Goal: Transaction & Acquisition: Purchase product/service

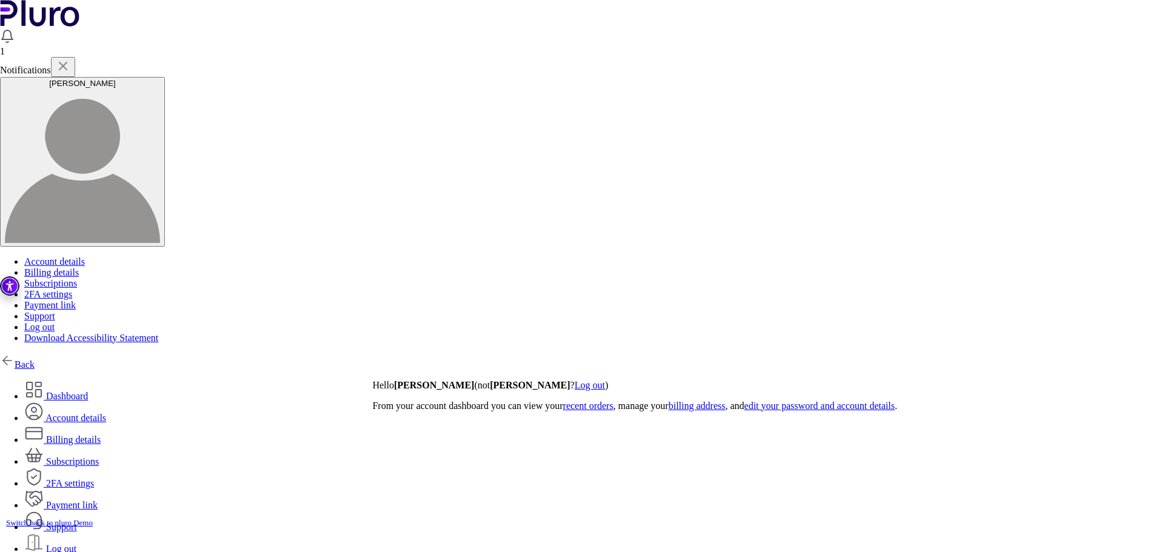
click at [15, 353] on img at bounding box center [7, 360] width 15 height 15
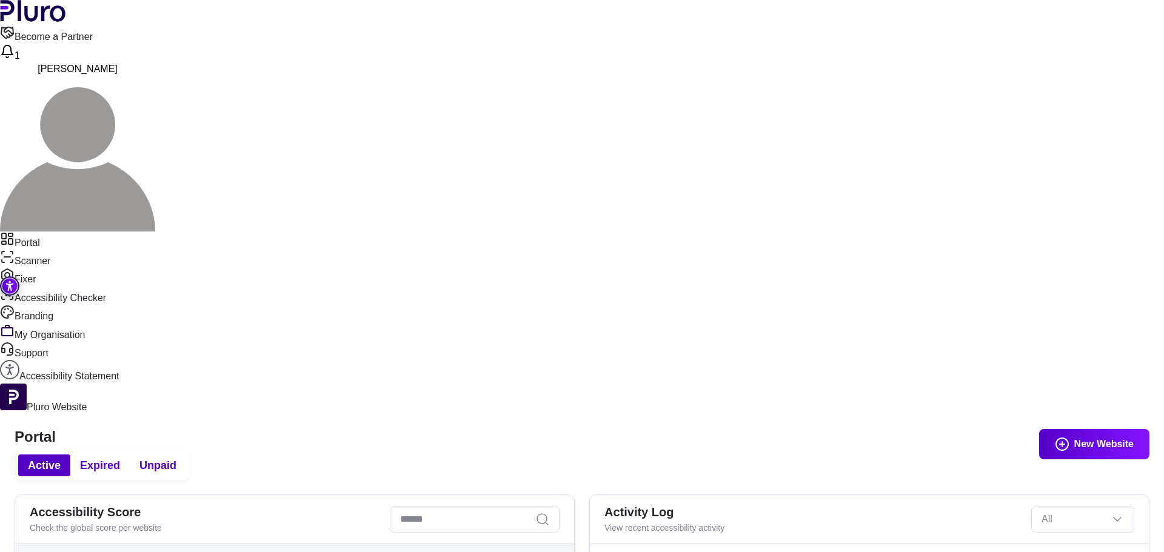
click at [1088, 429] on button "New Website" at bounding box center [1094, 444] width 110 height 30
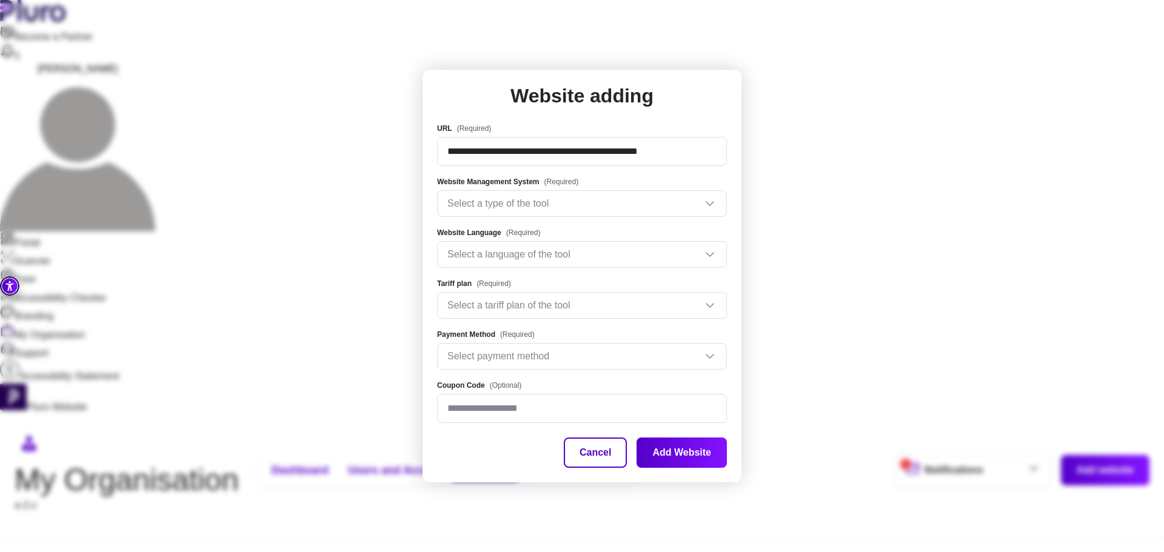
scroll to position [0, 2]
type input "**********"
click at [513, 196] on input "Website Management System" at bounding box center [576, 204] width 258 height 18
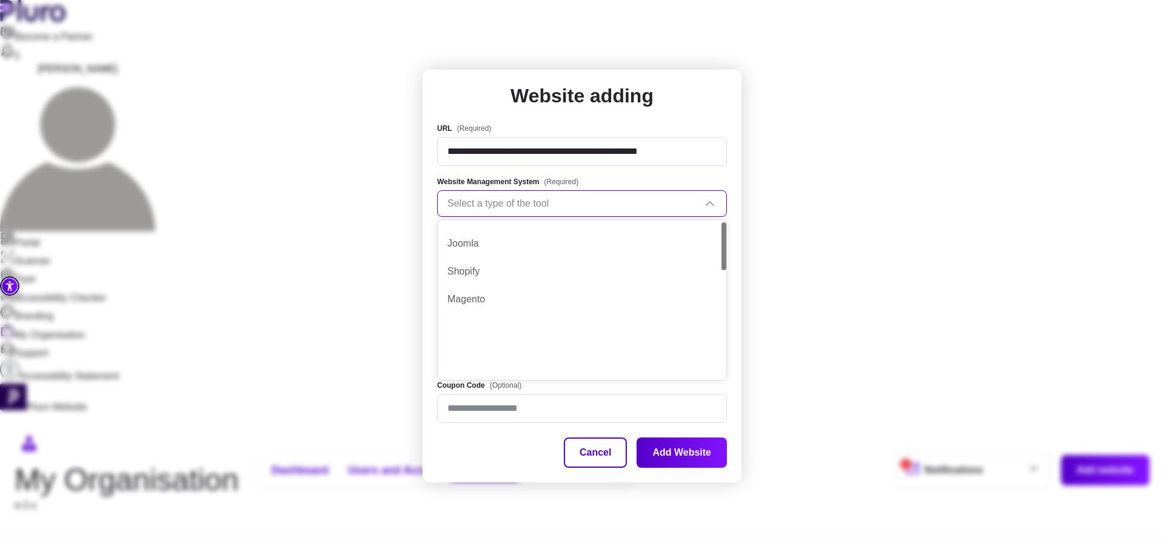
scroll to position [0, 0]
click at [484, 263] on div "WordPress" at bounding box center [581, 264] width 269 height 13
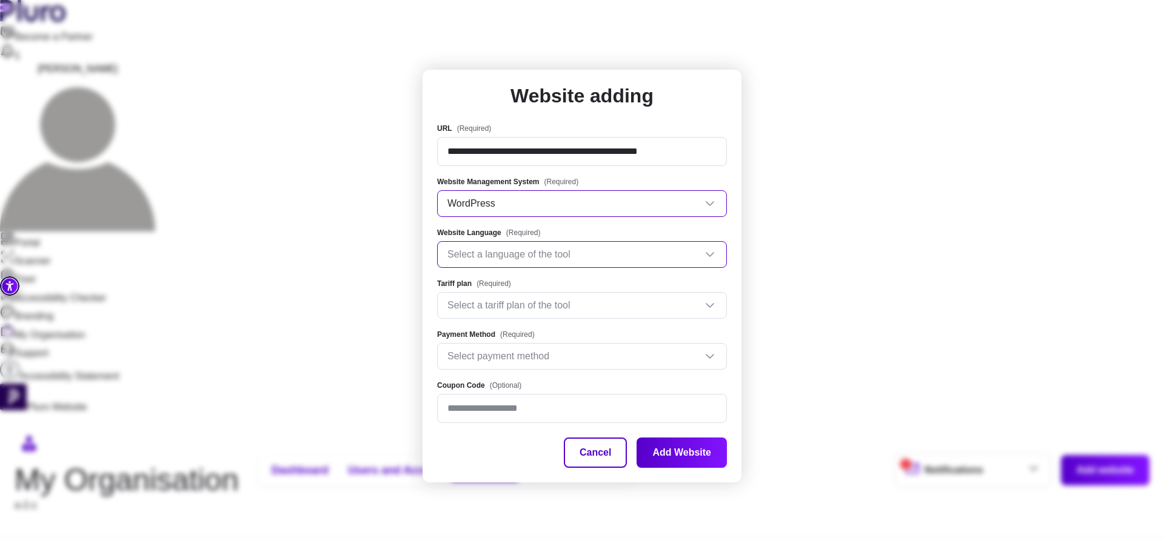
click at [505, 258] on input "Website Language" at bounding box center [576, 255] width 258 height 18
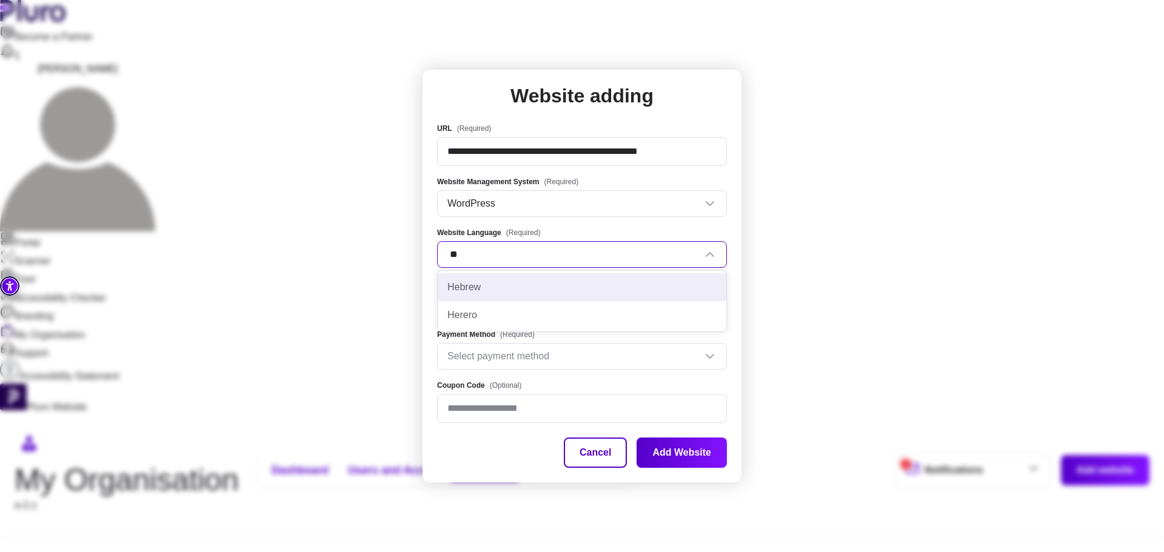
type input "*"
type input "**"
click at [485, 287] on div "English" at bounding box center [581, 287] width 269 height 13
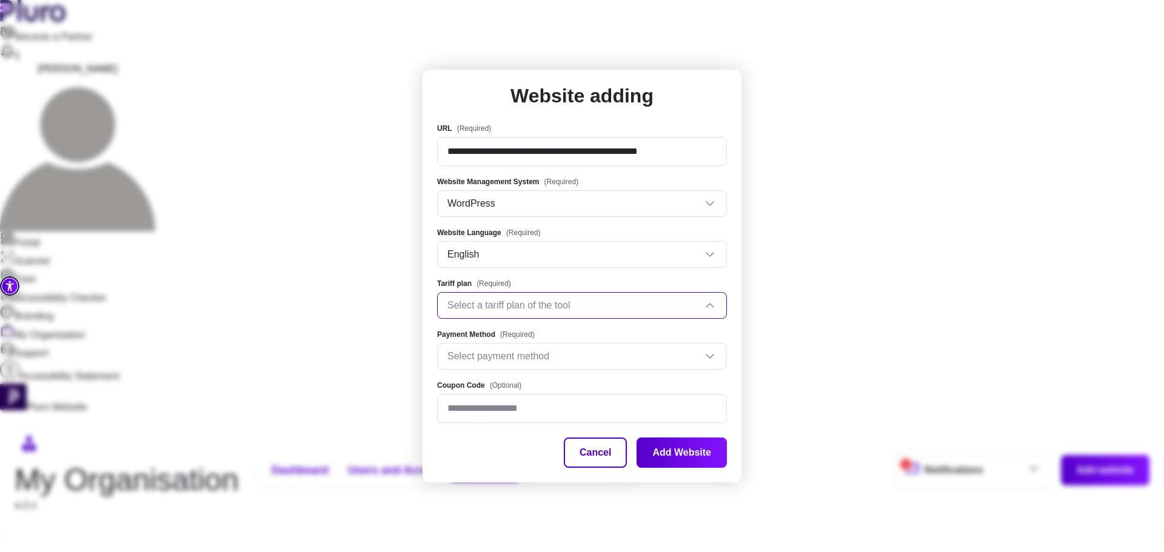
click at [476, 304] on input "Tariff plan" at bounding box center [576, 305] width 258 height 18
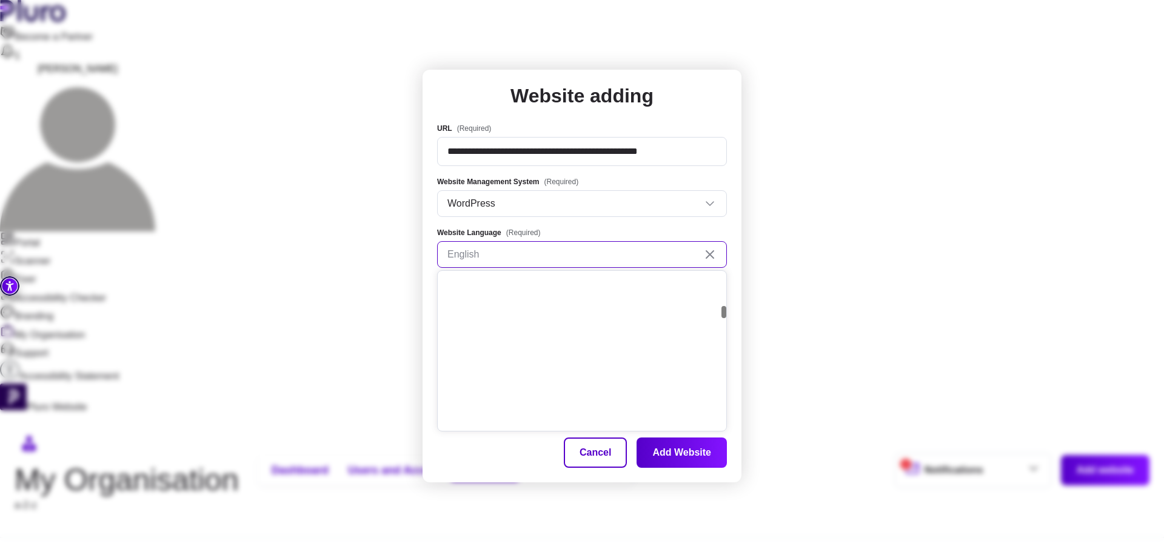
scroll to position [832, 0]
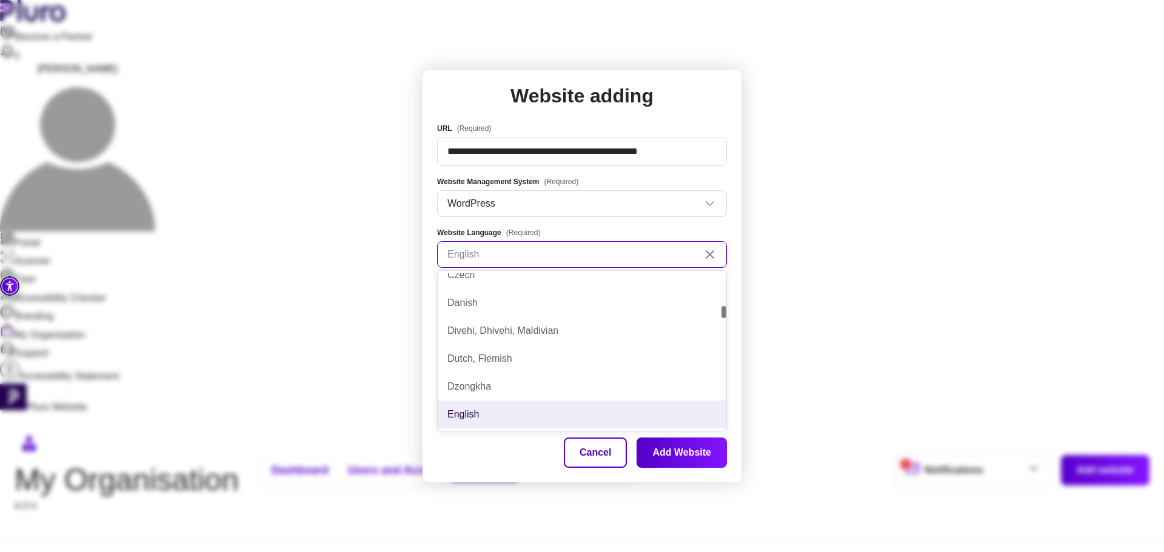
click at [503, 255] on span "English" at bounding box center [581, 254] width 269 height 25
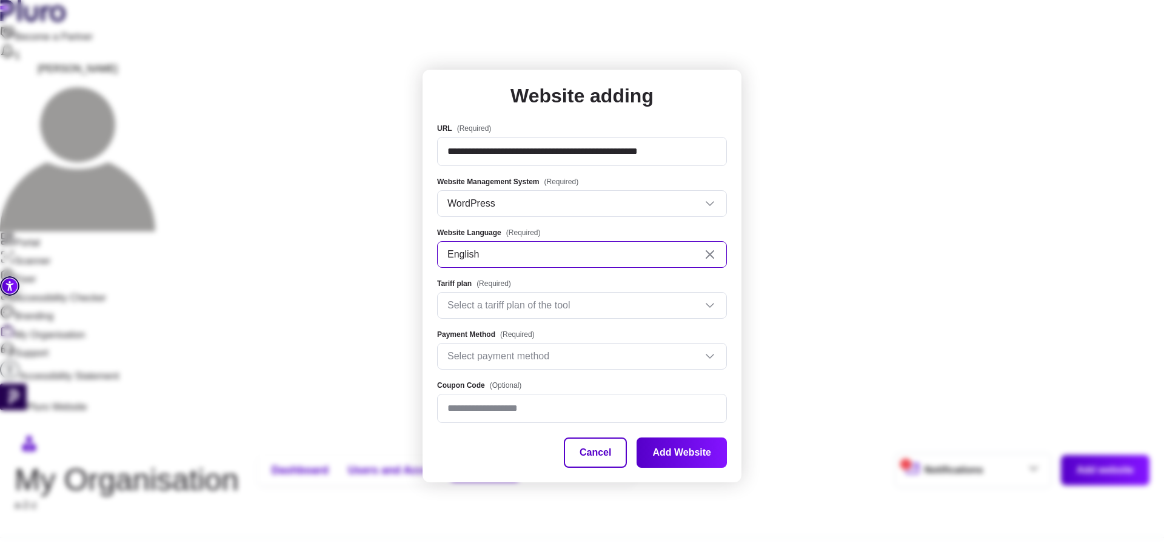
click at [503, 255] on span "English" at bounding box center [581, 254] width 269 height 25
type input "**"
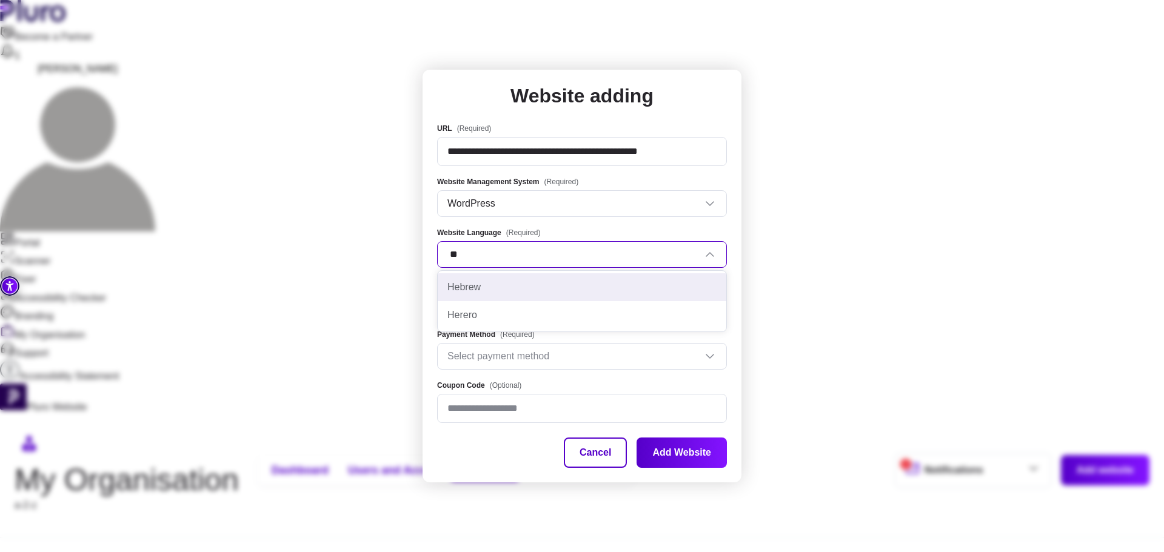
click at [501, 288] on div "Hebrew" at bounding box center [581, 287] width 269 height 13
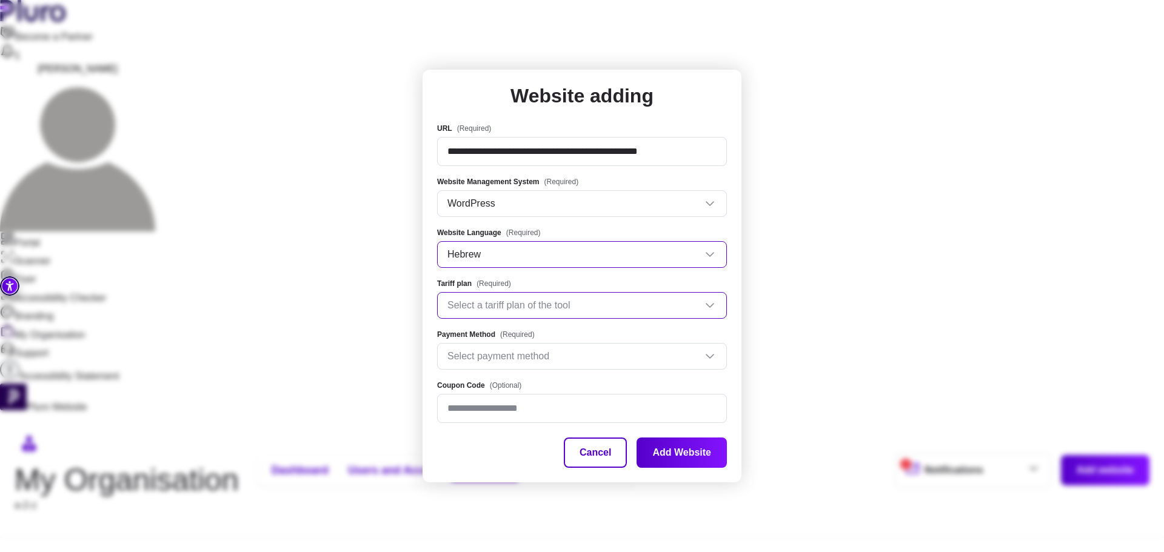
click at [506, 307] on input "Tariff plan" at bounding box center [576, 305] width 258 height 18
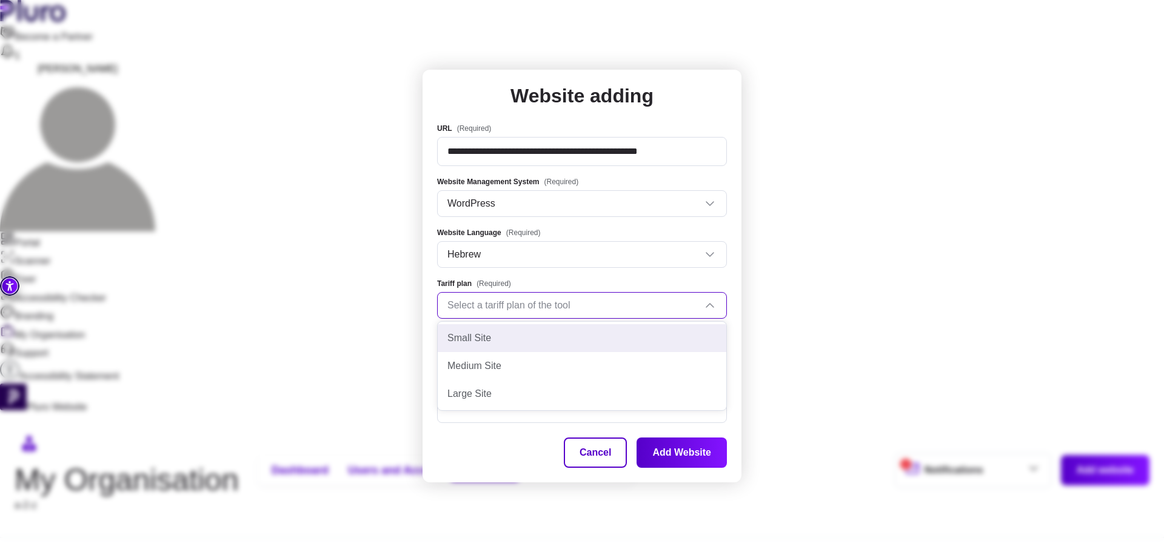
click at [547, 286] on div "Tariff plan (Required) Select a tariff plan of the tool" at bounding box center [582, 298] width 290 height 41
click at [507, 306] on input "Tariff plan" at bounding box center [576, 305] width 258 height 18
click at [478, 337] on div "Small Site" at bounding box center [581, 338] width 269 height 13
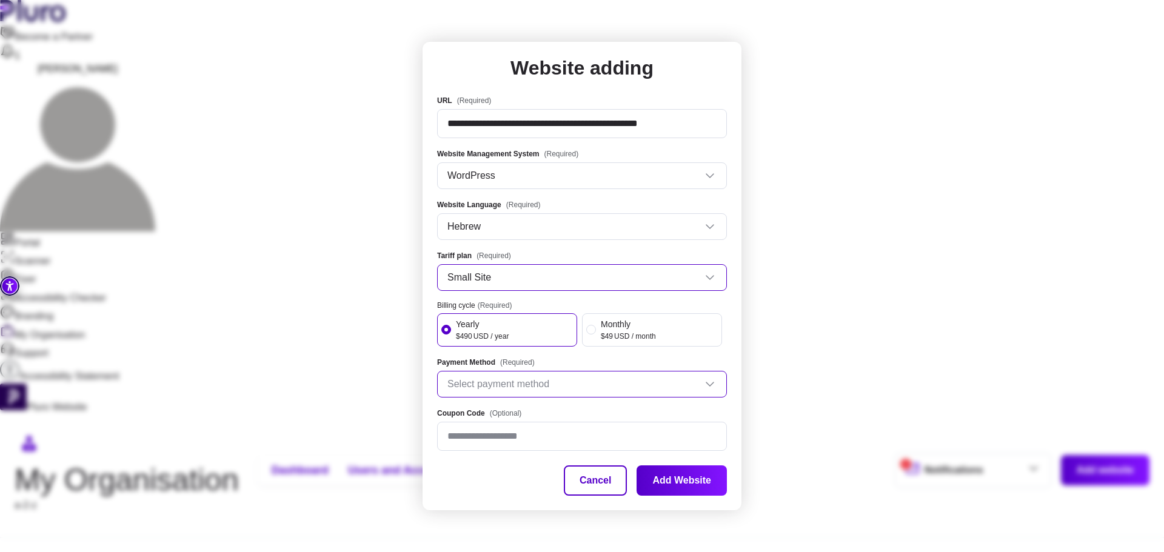
click at [509, 380] on input "Payment Method" at bounding box center [576, 384] width 258 height 18
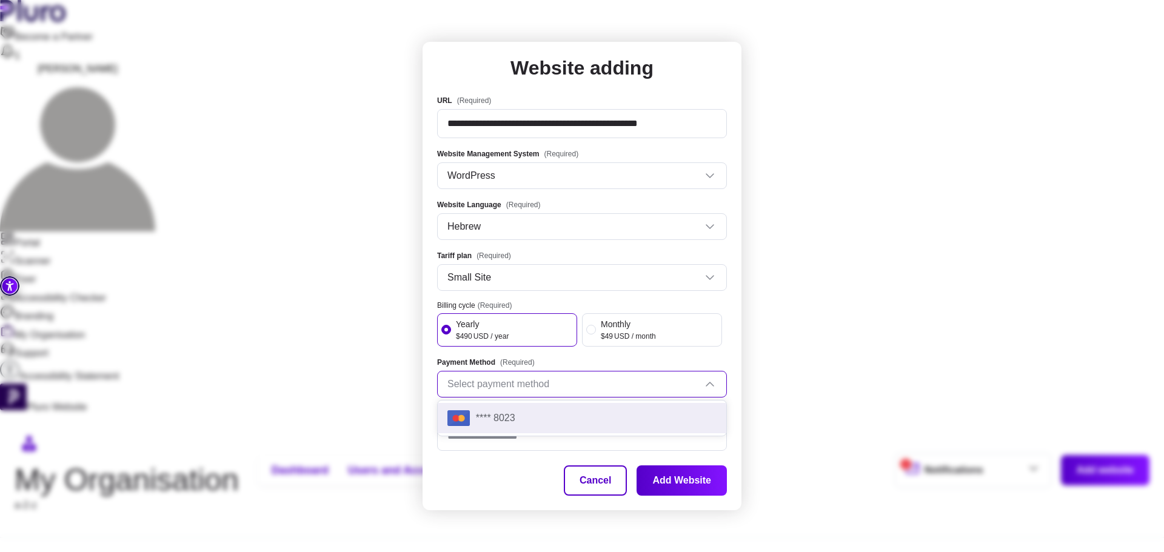
click at [487, 417] on span "**** 8023" at bounding box center [495, 418] width 39 height 13
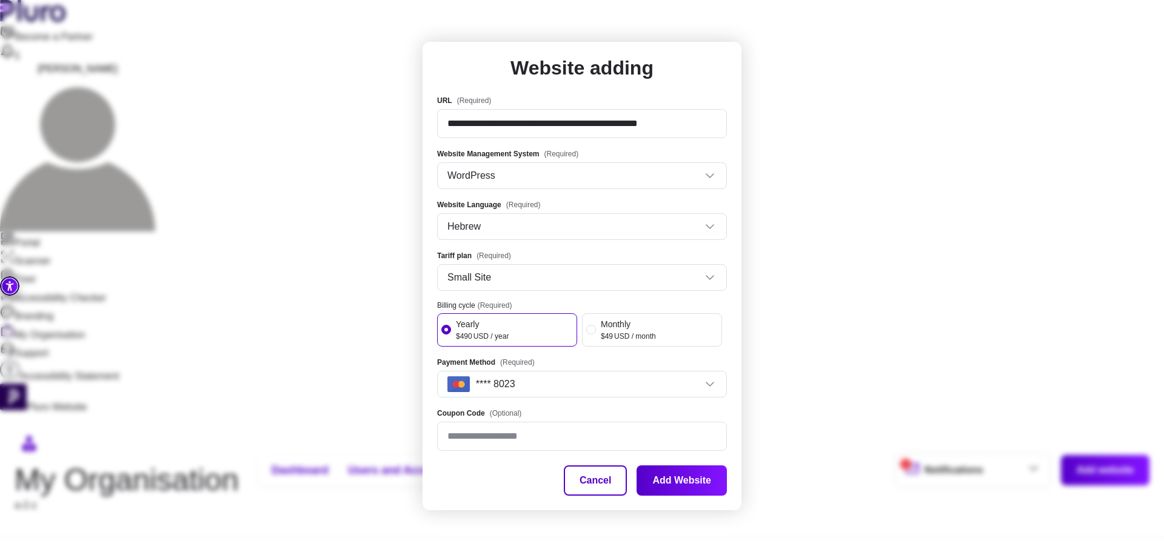
click at [532, 441] on input "Coupon Code (Optional)" at bounding box center [582, 436] width 290 height 29
type input "********"
click at [695, 484] on button "Add Website" at bounding box center [682, 481] width 90 height 30
click at [586, 480] on button "Cancel" at bounding box center [595, 481] width 63 height 30
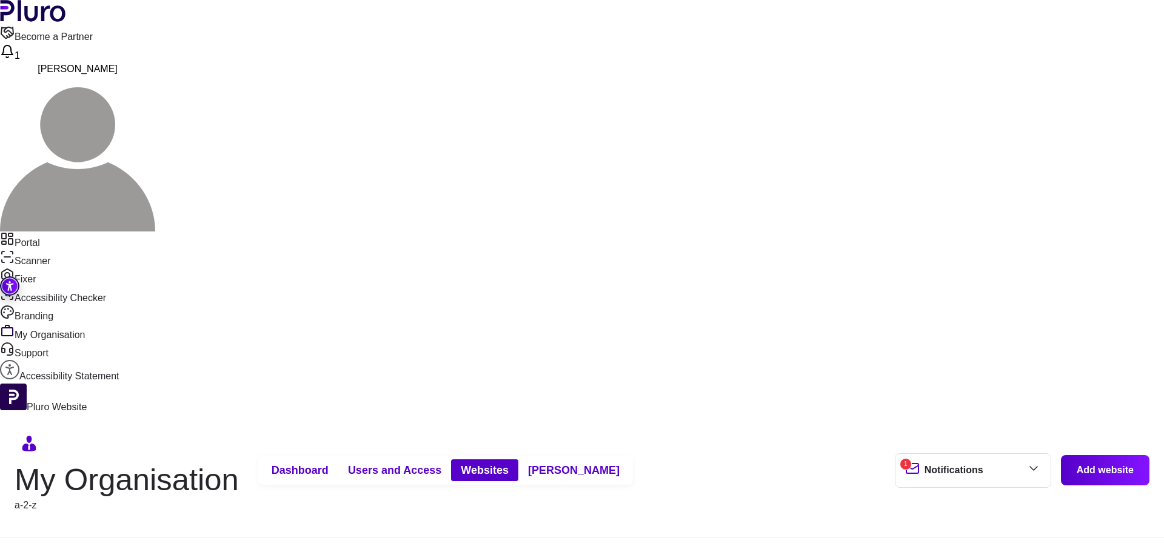
click at [594, 460] on button "Billings" at bounding box center [573, 471] width 111 height 22
click at [45, 232] on link "Portal" at bounding box center [582, 241] width 1164 height 18
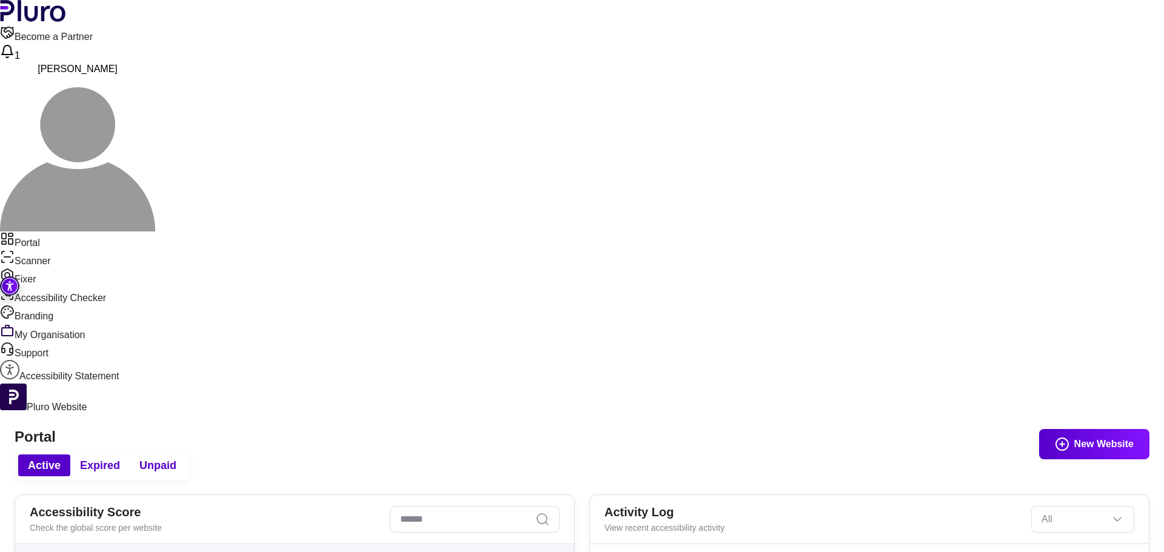
click at [176, 458] on span "Unpaid" at bounding box center [157, 465] width 37 height 15
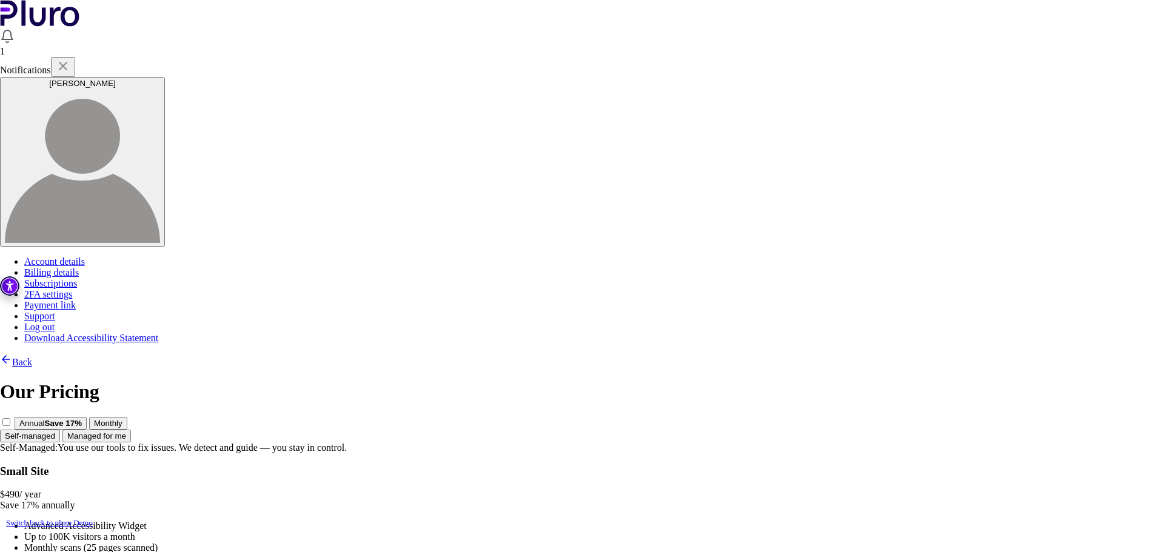
scroll to position [246, 0]
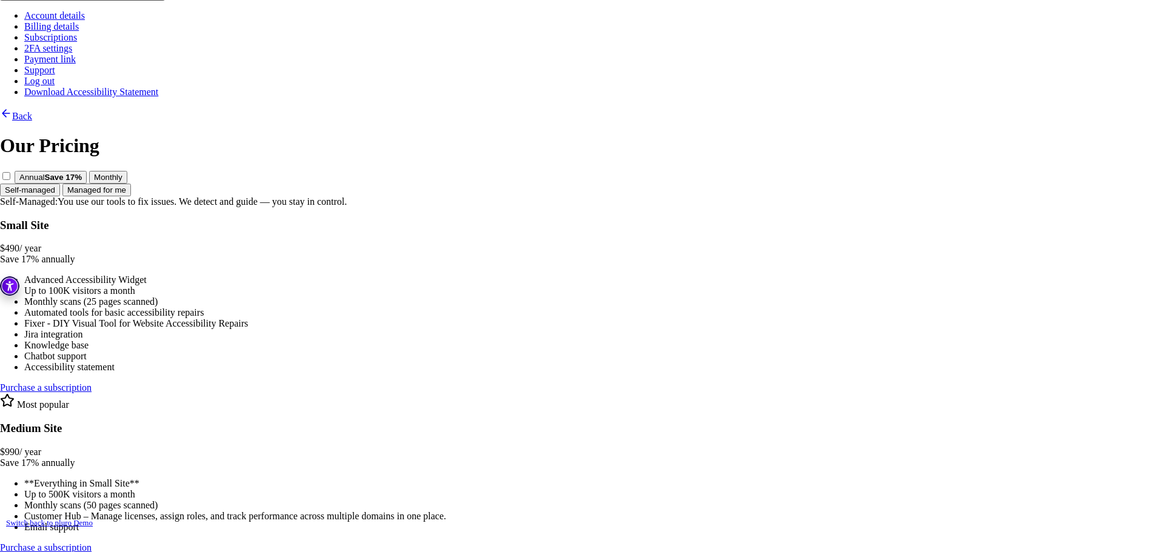
click at [92, 383] on link "Purchase a subscription" at bounding box center [46, 388] width 92 height 10
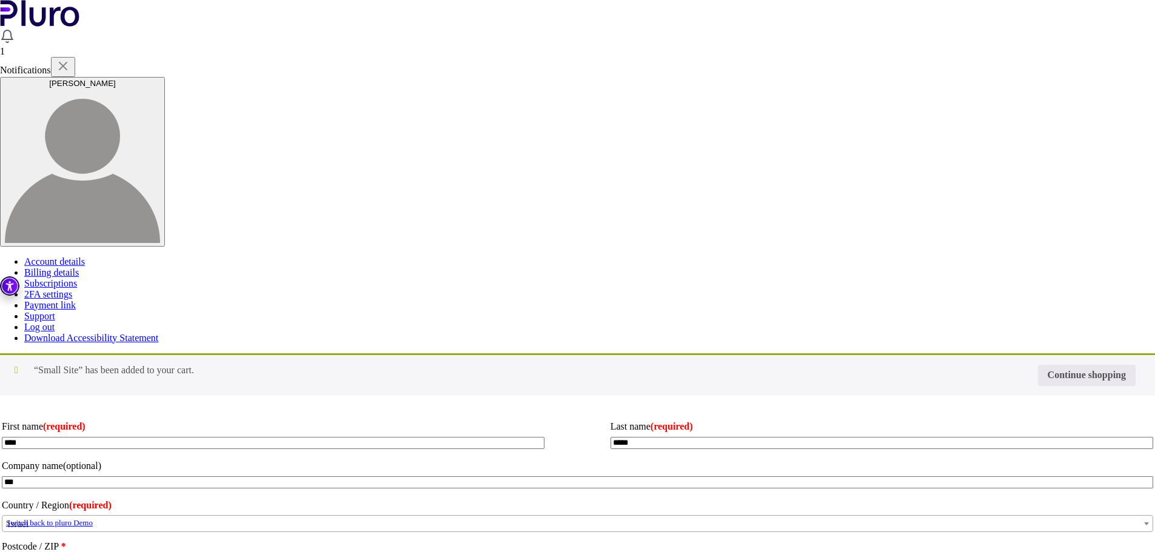
click at [0, 0] on input "Coupon:" at bounding box center [0, 0] width 0 height 0
type input "****"
type input "**********"
type input "********"
click at [0, 0] on button "Apply coupon" at bounding box center [0, 0] width 0 height 0
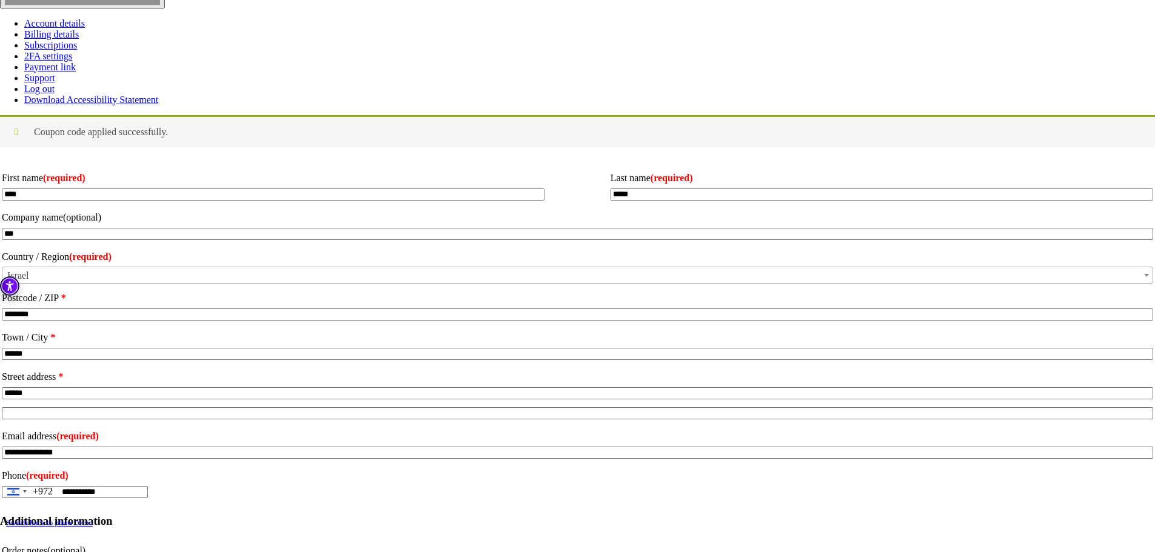
scroll to position [242, 0]
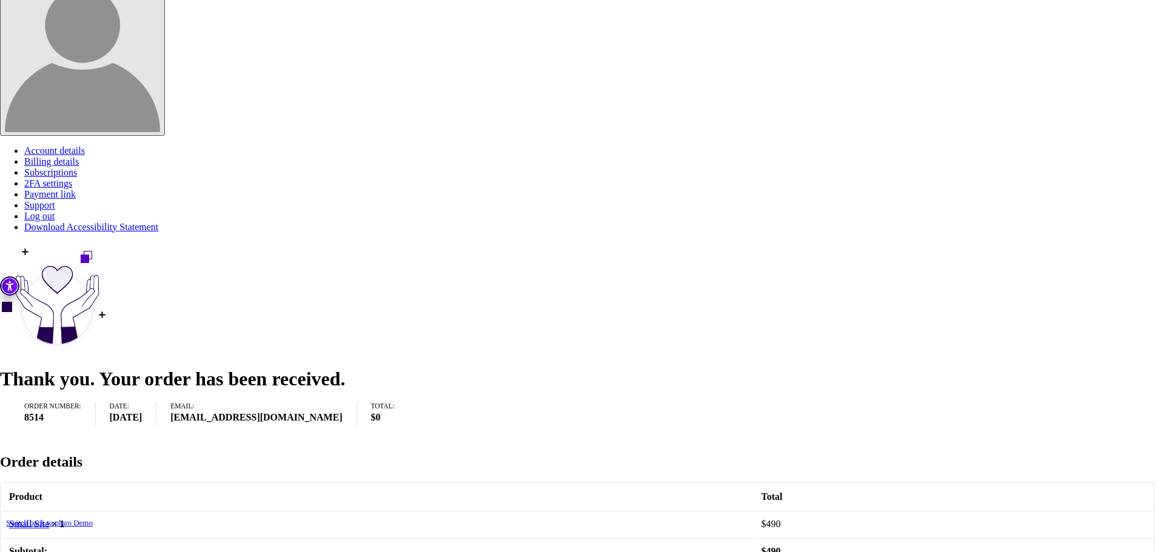
scroll to position [350, 0]
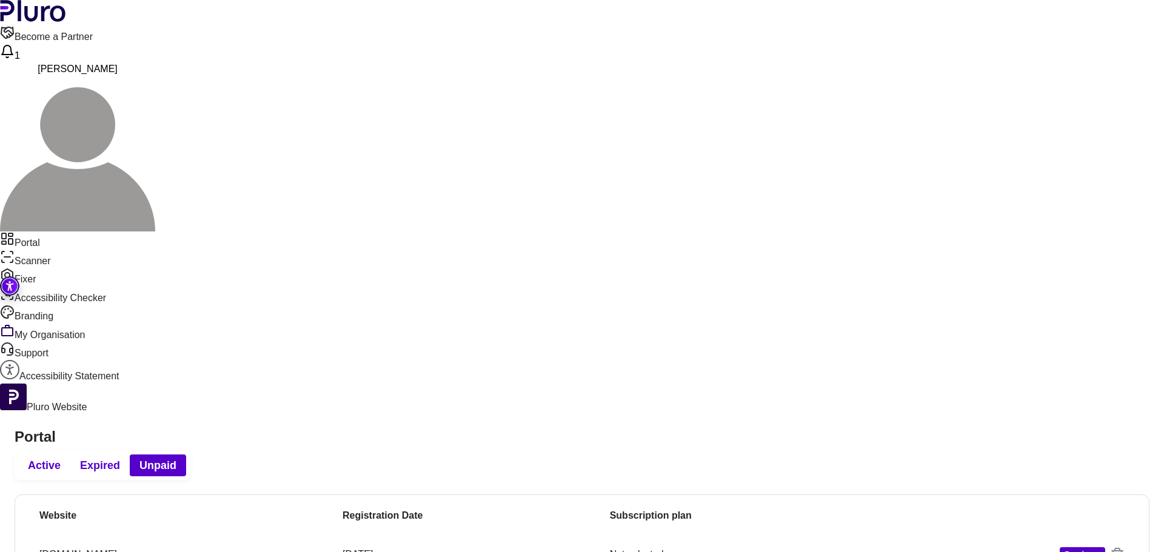
click at [58, 232] on link "Portal" at bounding box center [582, 241] width 1164 height 18
click at [46, 232] on link "Portal" at bounding box center [582, 241] width 1164 height 18
click at [44, 250] on link "Scanner" at bounding box center [582, 259] width 1164 height 18
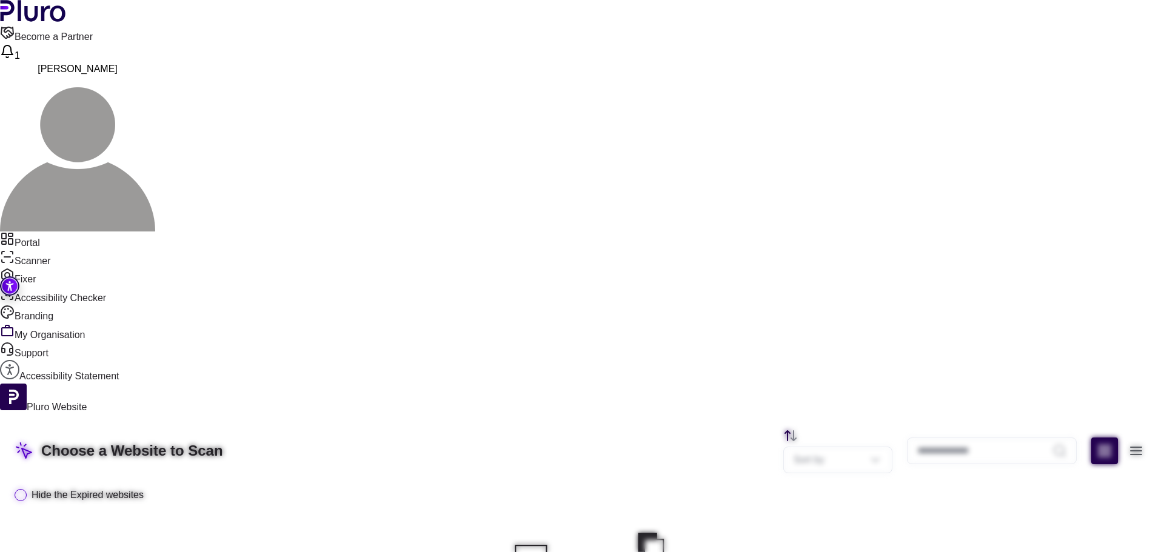
click at [63, 232] on link "Portal" at bounding box center [582, 241] width 1164 height 18
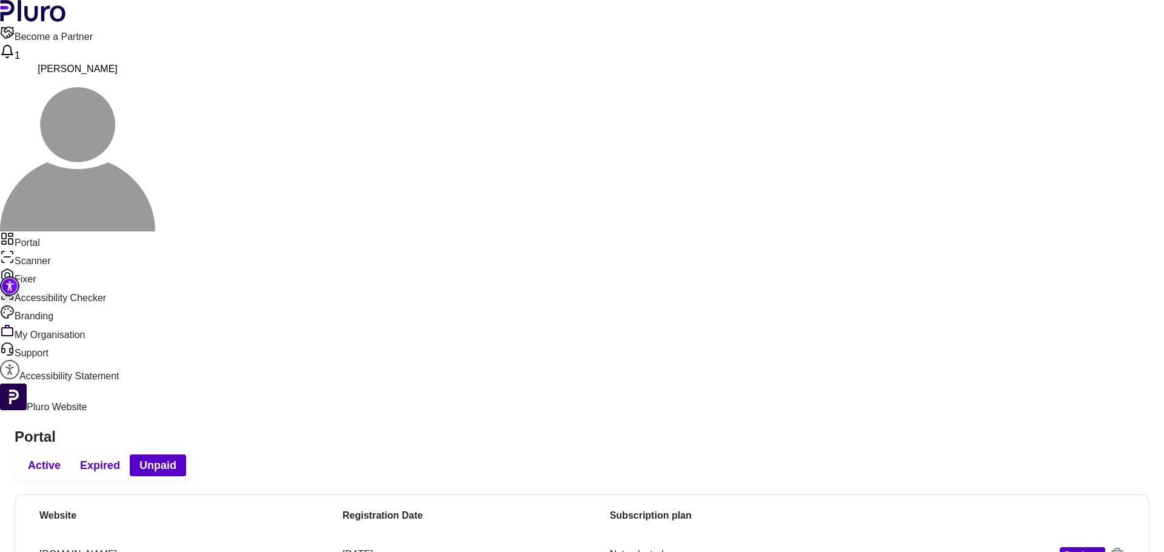
click at [186, 451] on div "Active Expired Unpaid" at bounding box center [102, 465] width 175 height 29
click at [70, 455] on button "Active" at bounding box center [44, 466] width 52 height 22
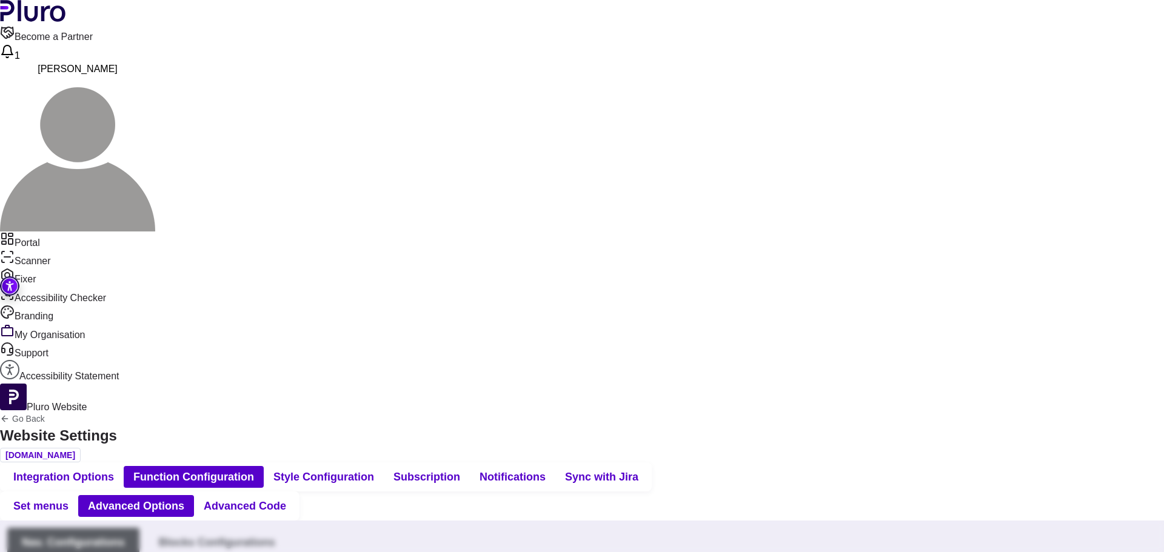
type input "*******"
click at [114, 470] on span "Integration Options" at bounding box center [63, 477] width 101 height 15
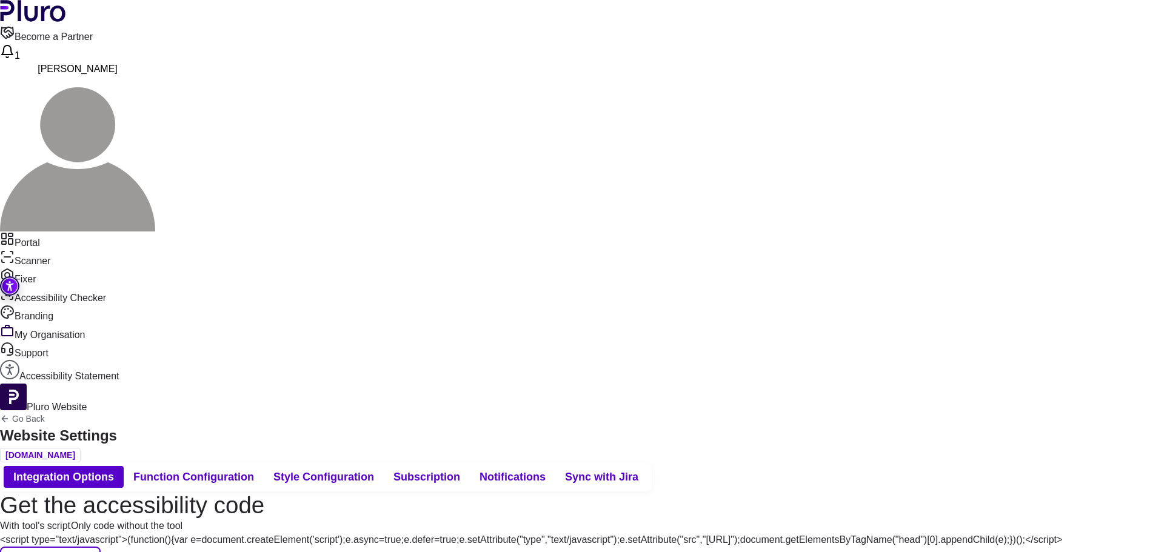
click at [101, 547] on button "Copy code" at bounding box center [50, 562] width 101 height 30
click at [10, 414] on icon "Back to previous screen" at bounding box center [5, 419] width 10 height 10
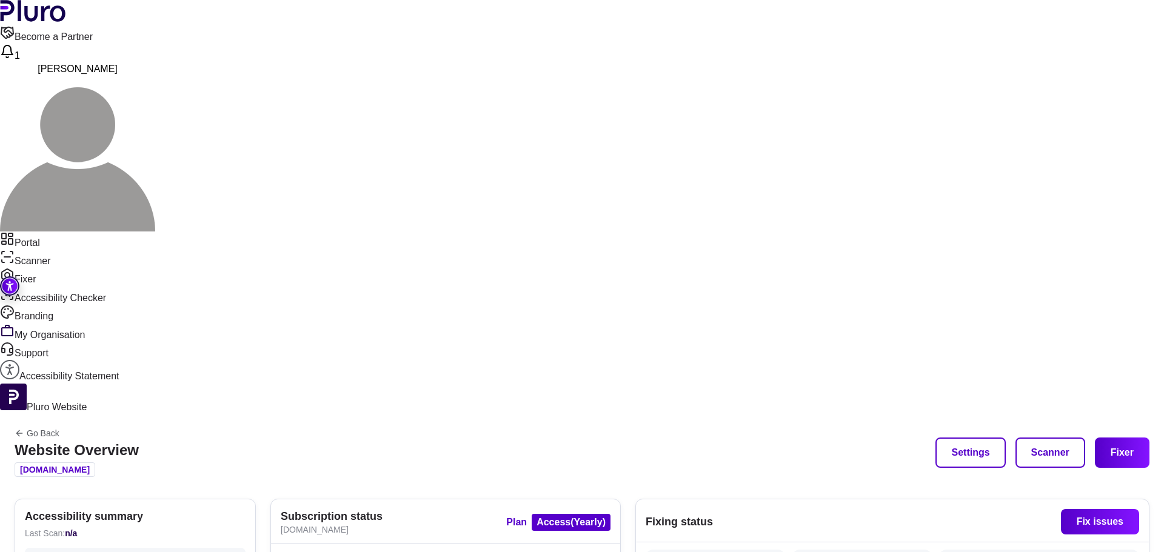
click at [1125, 438] on button "Fixer" at bounding box center [1122, 453] width 55 height 30
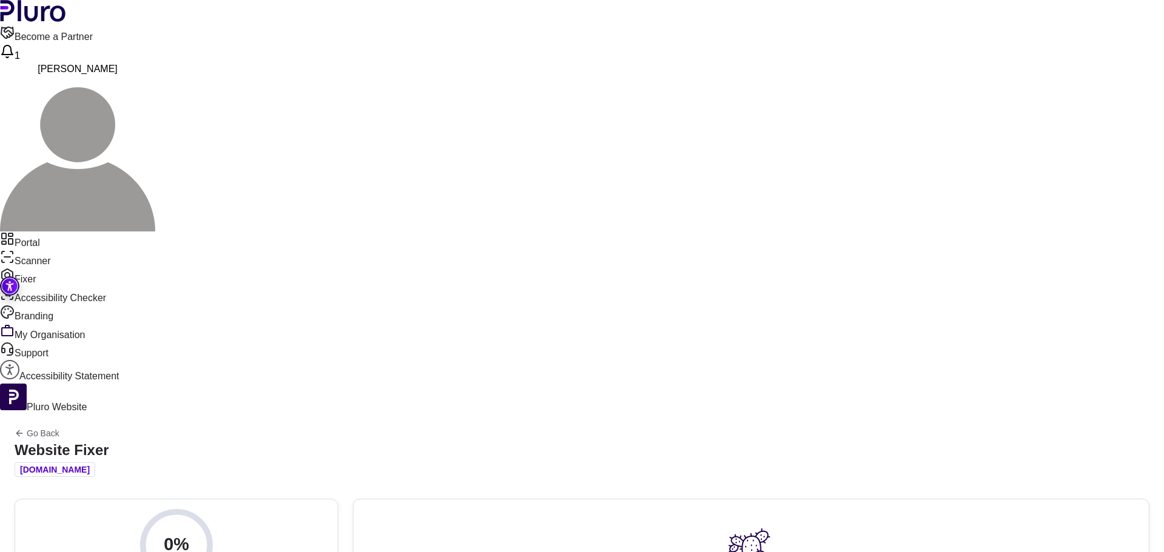
click at [70, 232] on link "Portal" at bounding box center [582, 241] width 1164 height 18
